Goal: Information Seeking & Learning: Learn about a topic

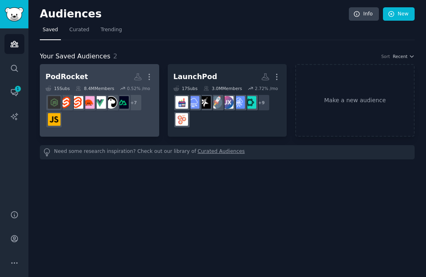
click at [151, 123] on div "+ 7" at bounding box center [99, 111] width 108 height 34
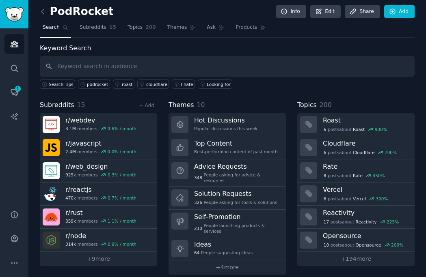
scroll to position [7, 0]
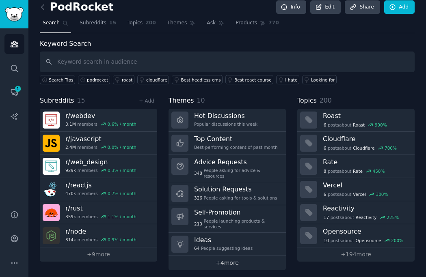
click at [196, 262] on link "+ 4 more" at bounding box center [226, 263] width 117 height 14
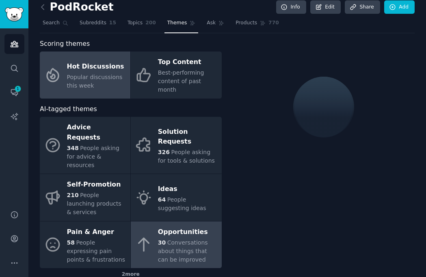
scroll to position [18, 0]
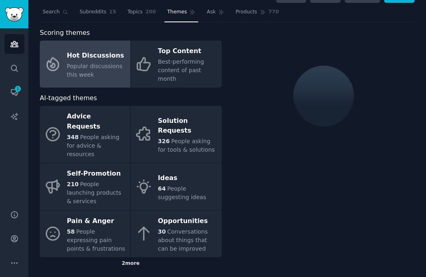
click at [131, 257] on div "2 more" at bounding box center [131, 263] width 182 height 13
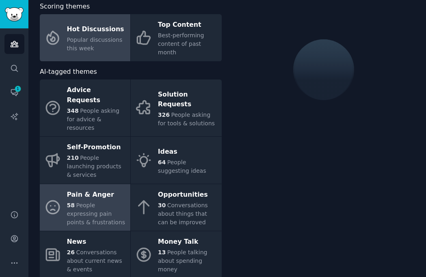
scroll to position [52, 0]
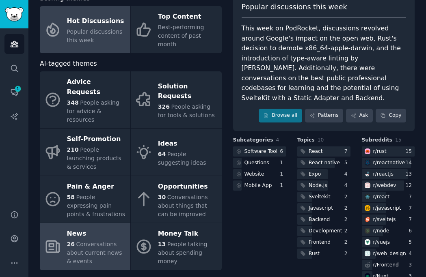
click at [99, 240] on div "26 Conversations about current news & events" at bounding box center [96, 253] width 59 height 26
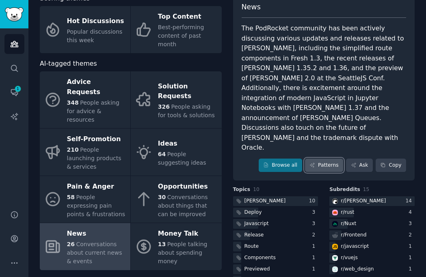
click at [312, 162] on icon at bounding box center [312, 165] width 6 height 6
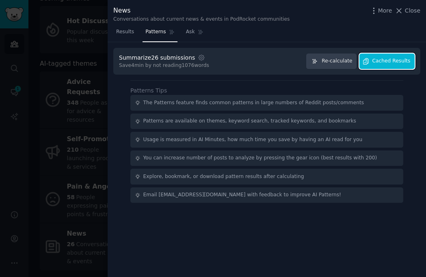
click at [387, 60] on span "Cached Results" at bounding box center [391, 61] width 38 height 7
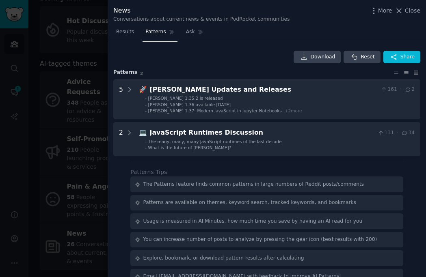
click at [412, 71] on icon at bounding box center [416, 73] width 9 height 6
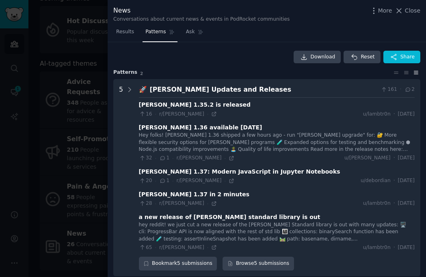
click at [394, 68] on div "Download Reset Share Pattern s 2 5 🚀 Deno Updates and Releases 161 · 2 Deno 1.3…" at bounding box center [266, 219] width 307 height 337
click at [395, 69] on div "Pattern s 2" at bounding box center [266, 72] width 307 height 7
click at [395, 74] on icon at bounding box center [396, 73] width 9 height 6
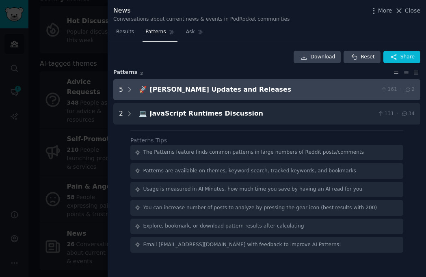
click at [132, 81] on Releases "5 🚀 Deno Updates and Releases 161 · 2" at bounding box center [266, 90] width 307 height 22
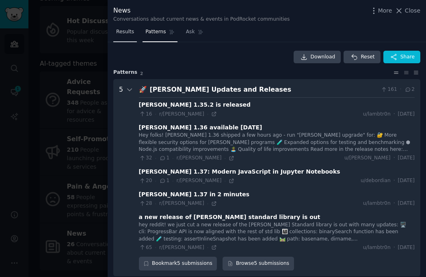
click at [121, 30] on span "Results" at bounding box center [125, 31] width 18 height 7
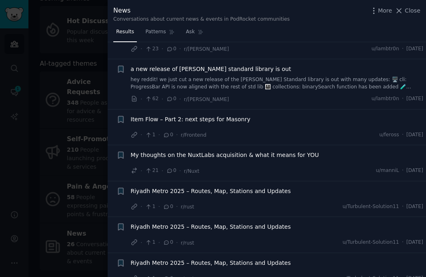
scroll to position [841, 0]
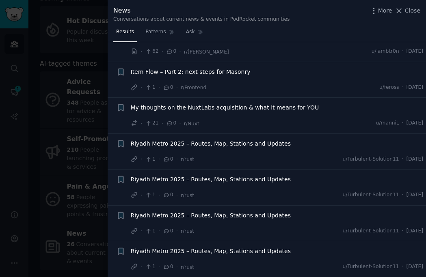
click at [79, 206] on div at bounding box center [213, 138] width 426 height 277
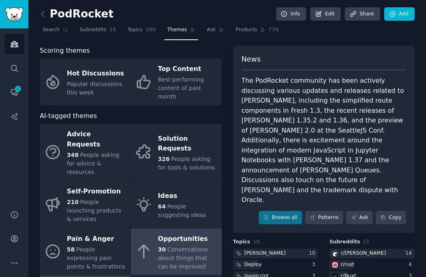
click at [160, 246] on span "Conversations about things that can be improved" at bounding box center [183, 258] width 50 height 24
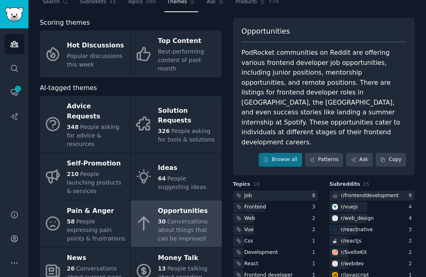
scroll to position [38, 0]
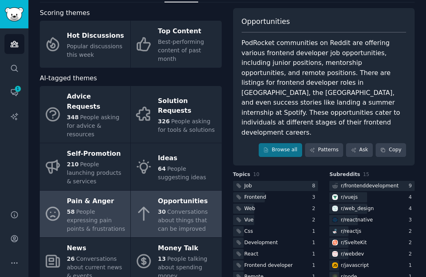
click at [109, 208] on div "58 People expressing pain points & frustrations" at bounding box center [96, 221] width 59 height 26
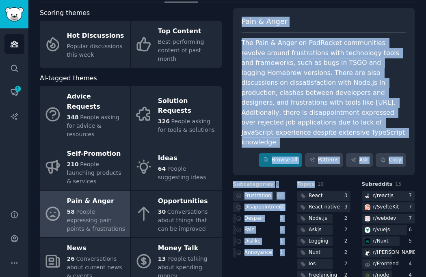
drag, startPoint x: 311, startPoint y: 163, endPoint x: 313, endPoint y: 171, distance: 8.6
click at [313, 171] on div "Pain & Anger The Pain & Anger on PodRocket communities revolve around frustrati…" at bounding box center [324, 185] width 182 height 354
click at [326, 98] on div "The Pain & Anger on PodRocket communities revolve around frustrations with tech…" at bounding box center [324, 93] width 165 height 110
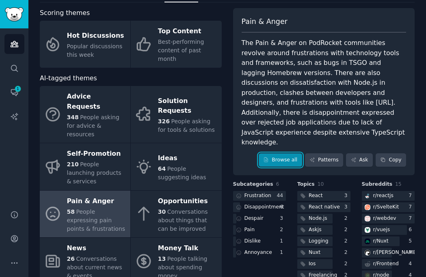
click at [281, 153] on link "Browse all" at bounding box center [280, 160] width 43 height 14
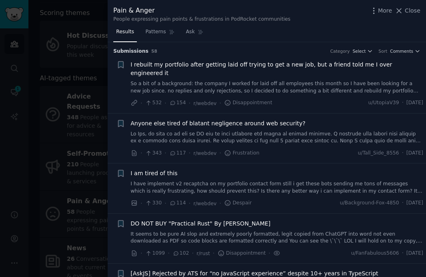
click at [254, 83] on link "So a bit of a background: the company I worked for laid off all employees this …" at bounding box center [277, 87] width 293 height 14
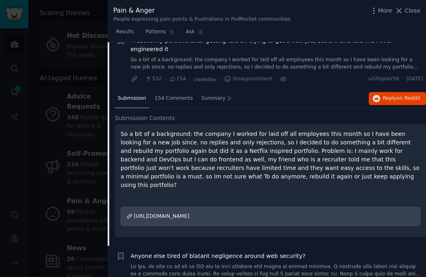
scroll to position [30, 0]
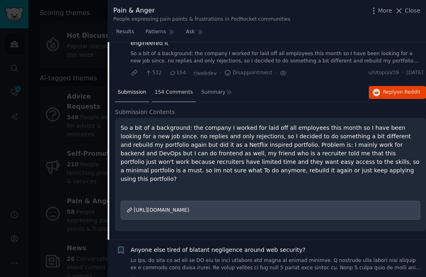
click at [169, 89] on span "154 Comments" at bounding box center [174, 92] width 38 height 7
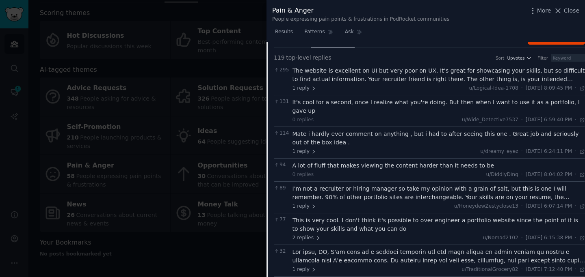
scroll to position [0, 0]
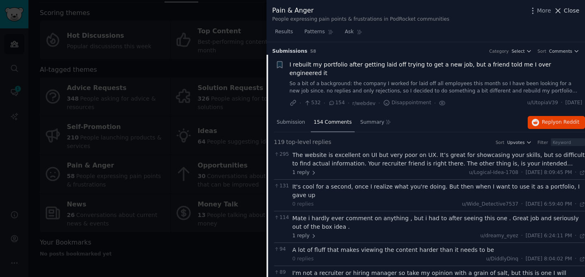
click at [425, 13] on span "Close" at bounding box center [570, 10] width 15 height 9
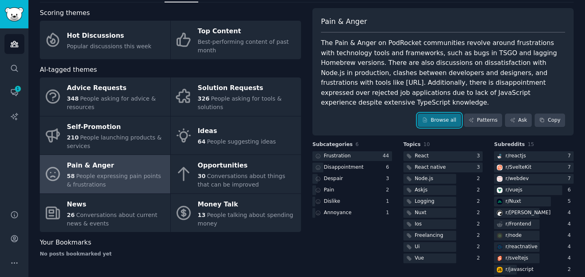
scroll to position [37, 0]
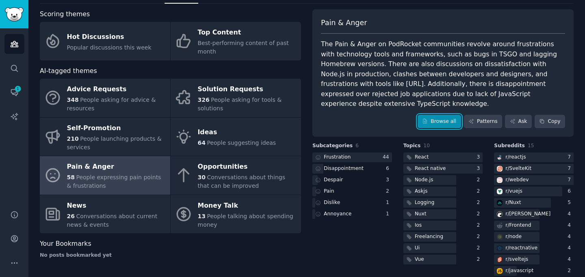
click at [425, 116] on link "Browse all" at bounding box center [438, 122] width 43 height 14
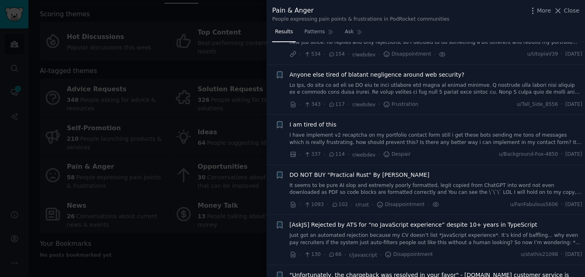
scroll to position [47, 0]
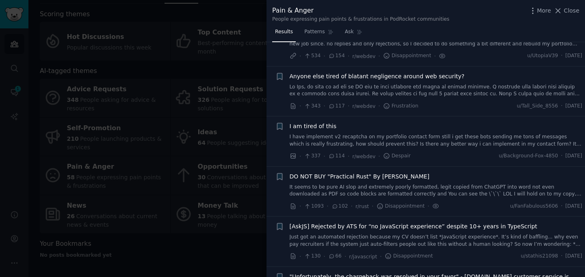
click at [375, 73] on div "Anyone else tired of blatant negligence around web security?" at bounding box center [435, 85] width 293 height 26
click at [369, 84] on link at bounding box center [435, 91] width 293 height 14
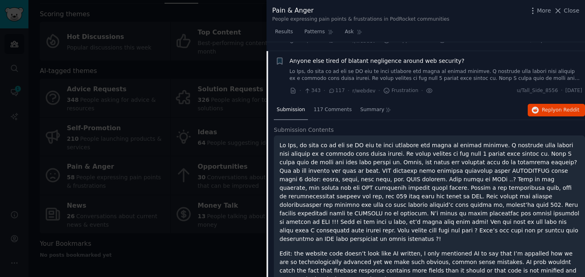
scroll to position [63, 0]
click at [425, 107] on span "on Reddit" at bounding box center [567, 110] width 24 height 6
click at [425, 74] on div "Anyone else tired of blatant negligence around web security? · 343 · 117 · r/we…" at bounding box center [435, 75] width 293 height 39
click at [298, 106] on span "Submission" at bounding box center [290, 109] width 28 height 7
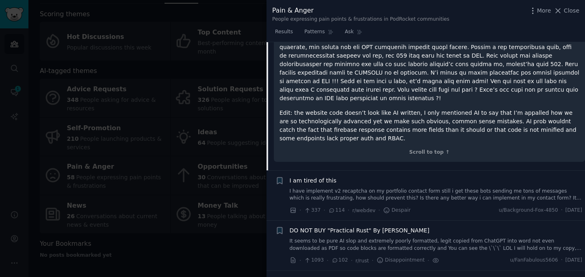
scroll to position [253, 0]
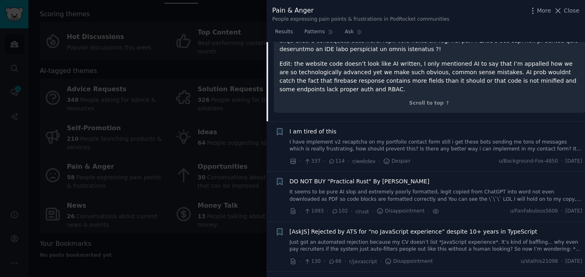
drag, startPoint x: 416, startPoint y: 118, endPoint x: 410, endPoint y: 117, distance: 6.1
click at [410, 127] on div "I am tired of this" at bounding box center [435, 131] width 293 height 9
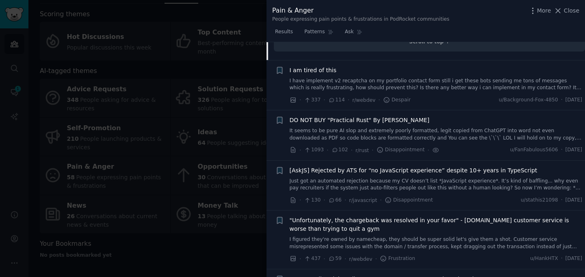
scroll to position [321, 0]
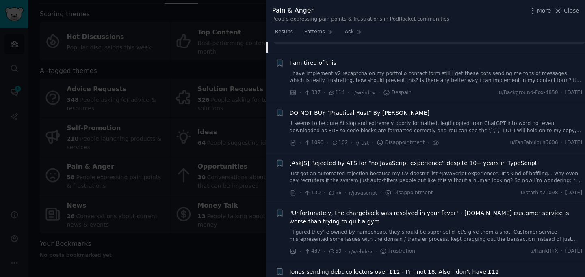
click at [425, 120] on link "It seems to be pure AI slop and extremely poorly formatted, legit copied from C…" at bounding box center [435, 127] width 293 height 14
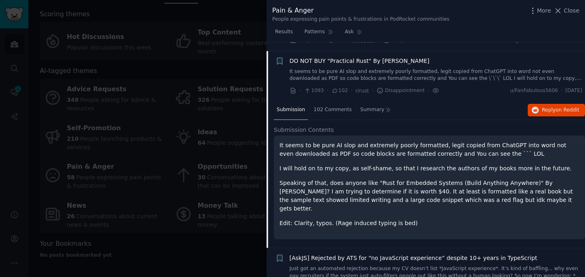
scroll to position [163, 0]
click at [425, 107] on span "on Reddit" at bounding box center [567, 110] width 24 height 6
click at [380, 145] on p "It seems to be pure AI slop and extremely poorly formatted, legit copied from C…" at bounding box center [429, 149] width 300 height 17
click at [425, 104] on button "Reply on Reddit" at bounding box center [555, 110] width 57 height 13
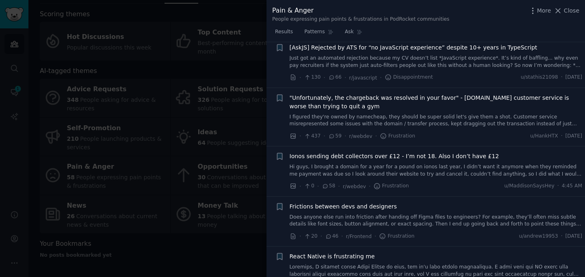
scroll to position [382, 0]
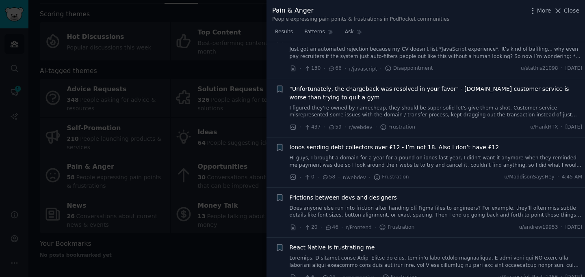
click at [317, 155] on link "Hi guys, I brought a domain for a year for a pound on ionos last year, I didn’t…" at bounding box center [435, 162] width 293 height 14
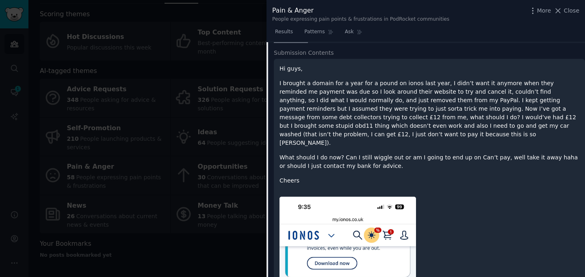
scroll to position [400, 0]
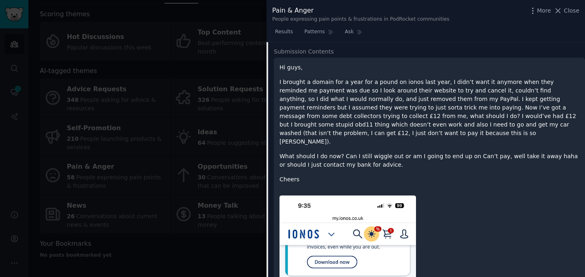
click at [306, 152] on p "What should I do now? Can I still wiggle out or am I going to end up on Can’t p…" at bounding box center [429, 160] width 300 height 17
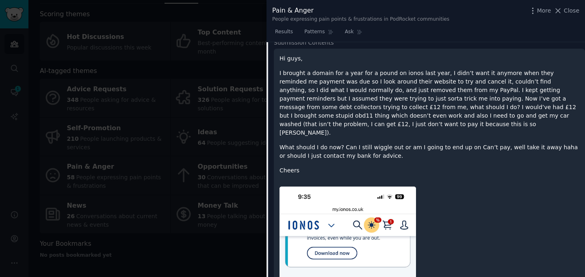
scroll to position [409, 0]
click at [307, 143] on p "What should I do now? Can I still wiggle out or am I going to end up on Can’t p…" at bounding box center [429, 151] width 300 height 17
click at [326, 143] on p "What should I do now? Can I still wiggle out or am I going to end up on Can’t p…" at bounding box center [429, 151] width 300 height 17
click at [343, 123] on div "Hi guys, I brought a domain for a year for a pound on ionos last year, I didn’t…" at bounding box center [429, 114] width 300 height 121
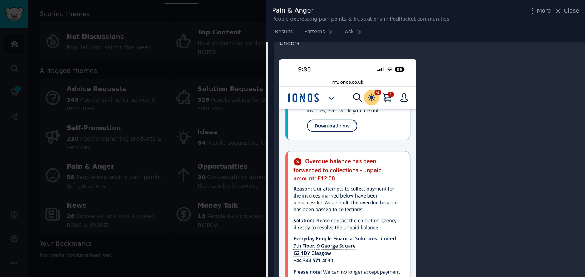
scroll to position [635, 0]
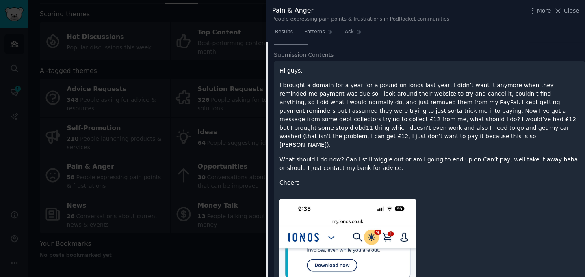
click at [425, 179] on p "Cheers" at bounding box center [429, 183] width 300 height 9
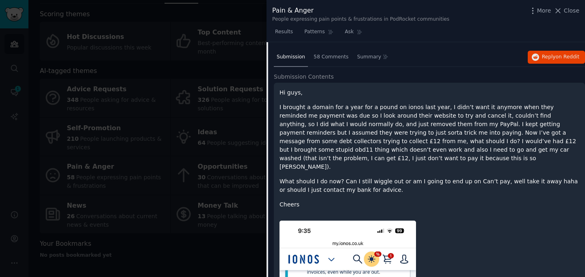
scroll to position [352, 0]
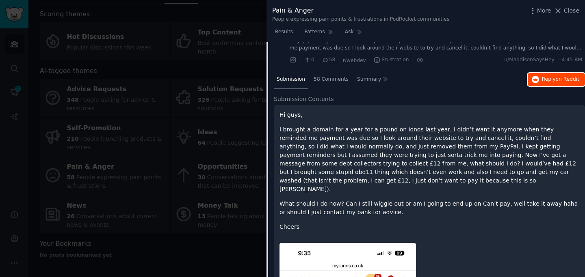
click at [425, 76] on span "Reply on Reddit" at bounding box center [560, 79] width 37 height 7
click at [140, 117] on div at bounding box center [292, 138] width 585 height 277
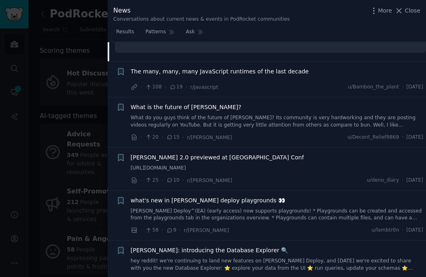
scroll to position [225, 0]
